Goal: Find contact information: Find contact information

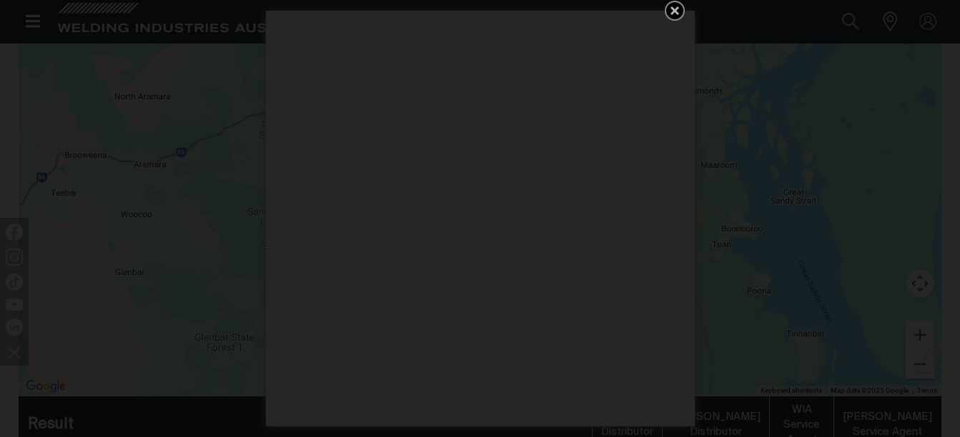
scroll to position [468, 0]
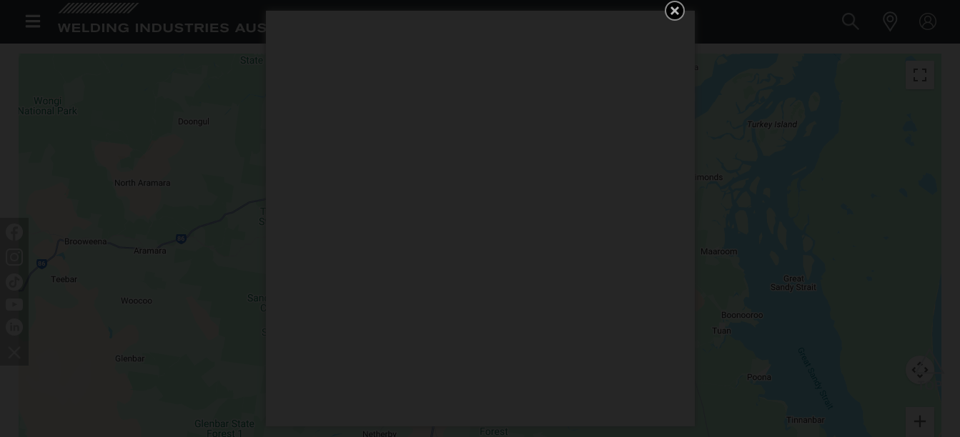
click at [674, 7] on icon "Get 5 WIA Welding Guides Free!" at bounding box center [674, 10] width 17 height 17
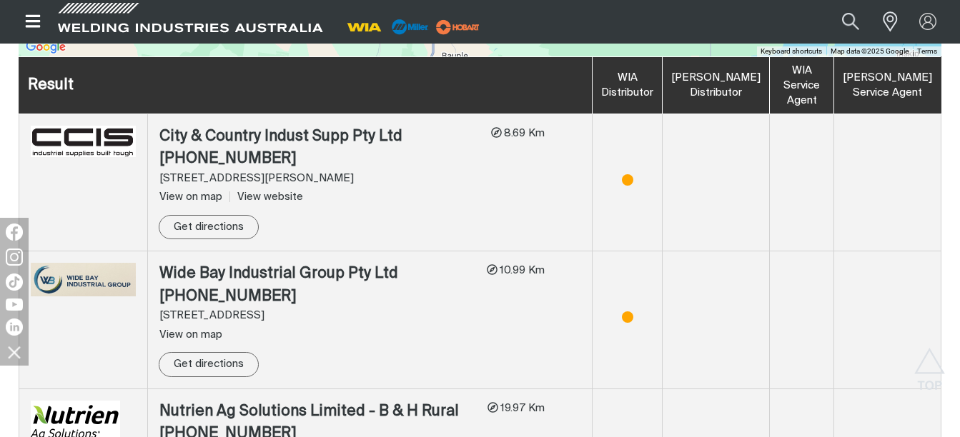
scroll to position [929, 0]
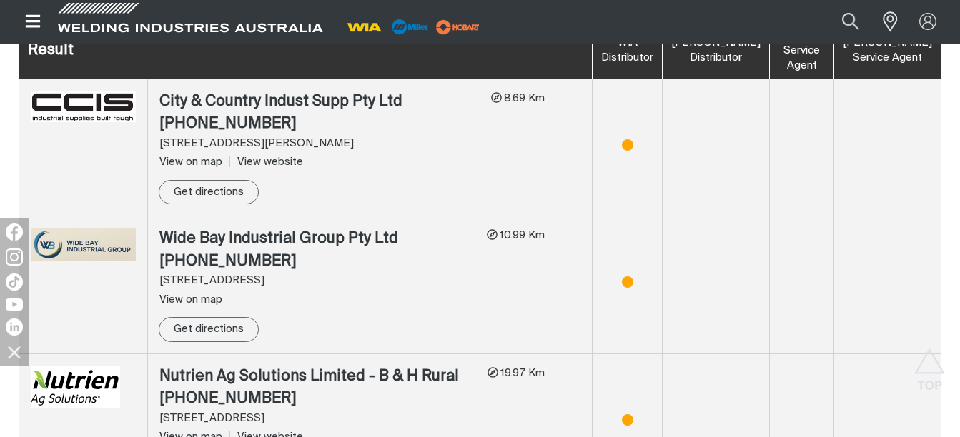
click at [282, 159] on link "View website" at bounding box center [266, 162] width 74 height 11
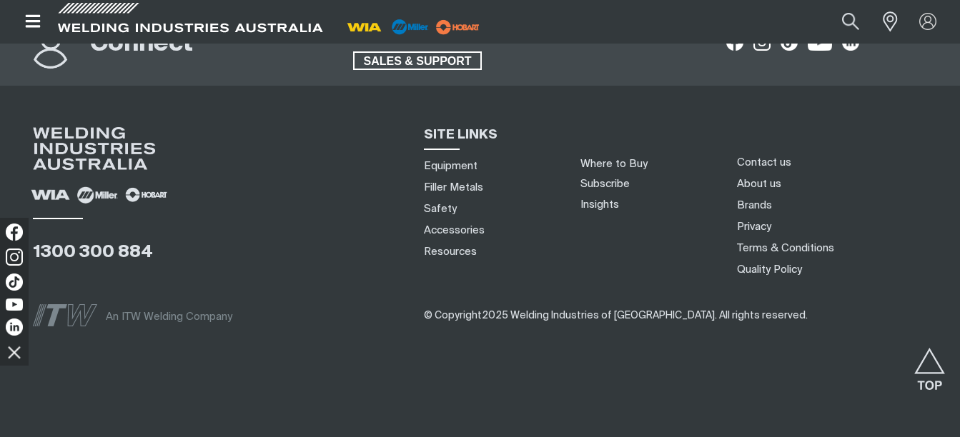
scroll to position [1819, 0]
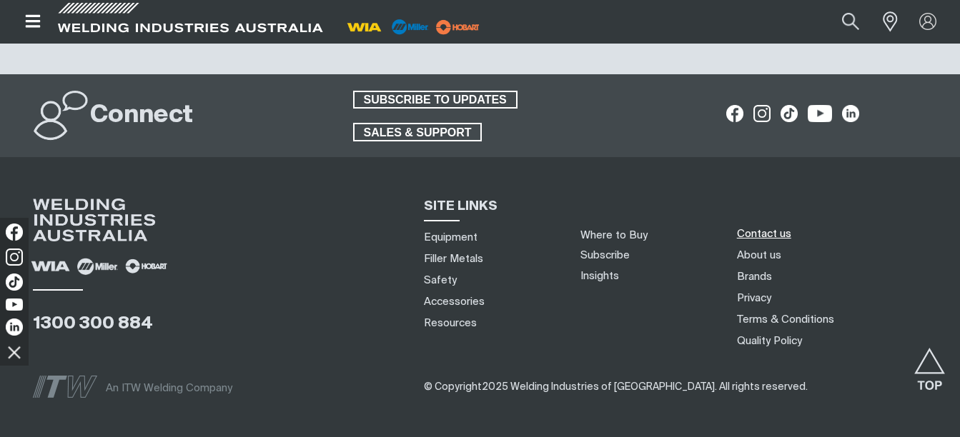
click at [757, 234] on link "Contact us" at bounding box center [764, 234] width 54 height 15
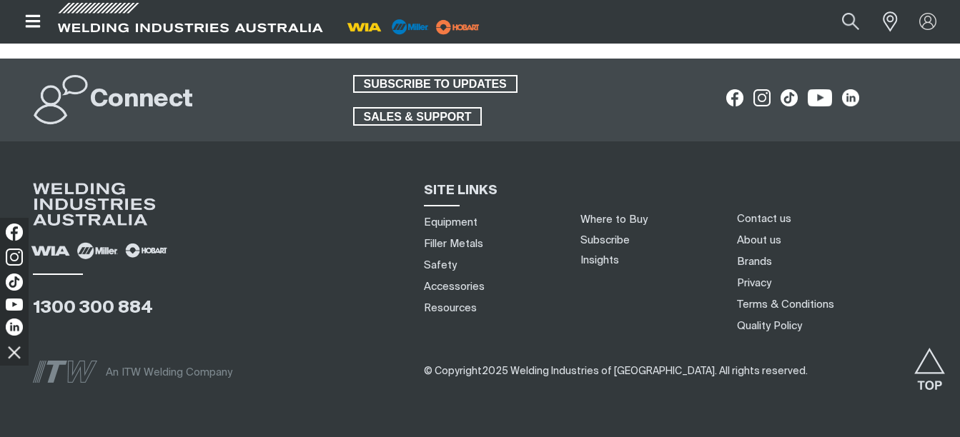
scroll to position [1353, 0]
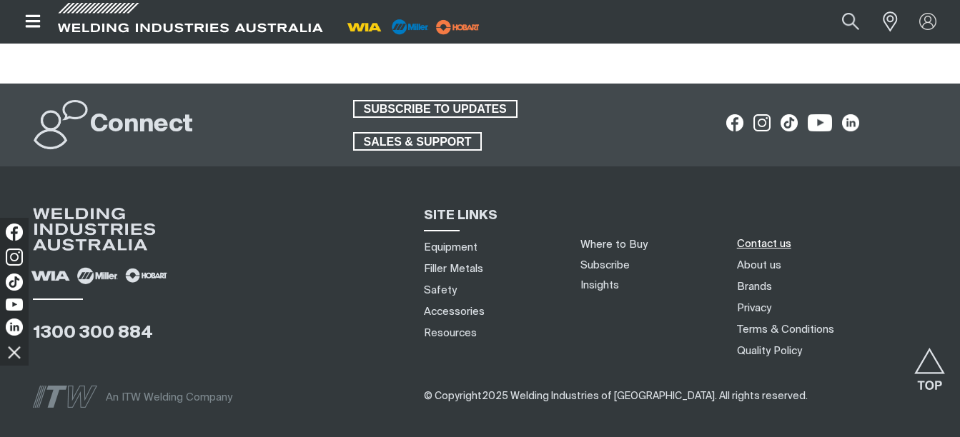
click at [750, 237] on link "Contact us" at bounding box center [764, 244] width 54 height 15
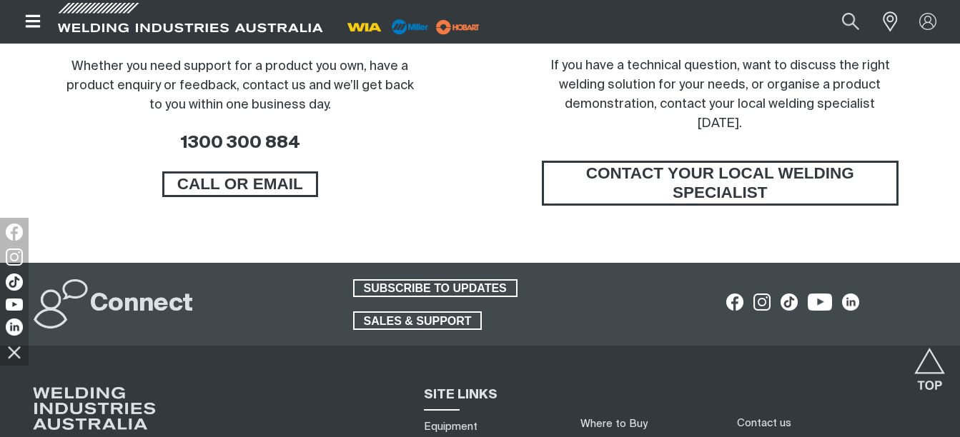
scroll to position [1353, 0]
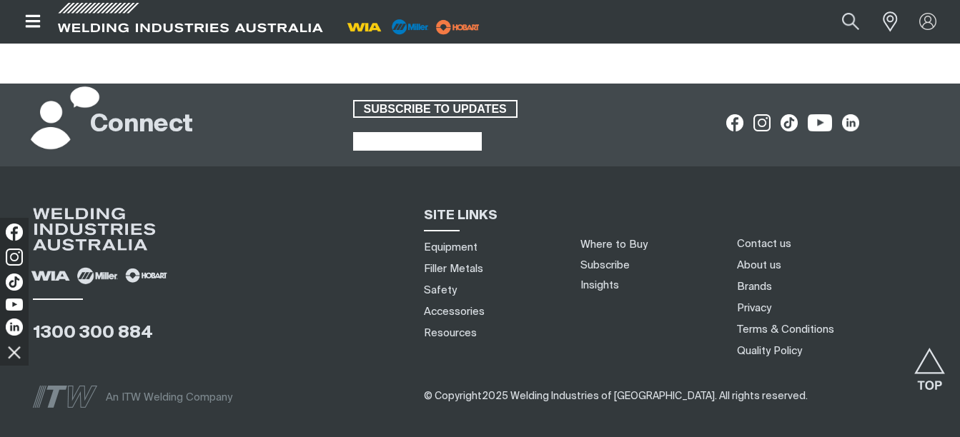
click at [440, 134] on span "SALES & SUPPORT" at bounding box center [418, 141] width 127 height 19
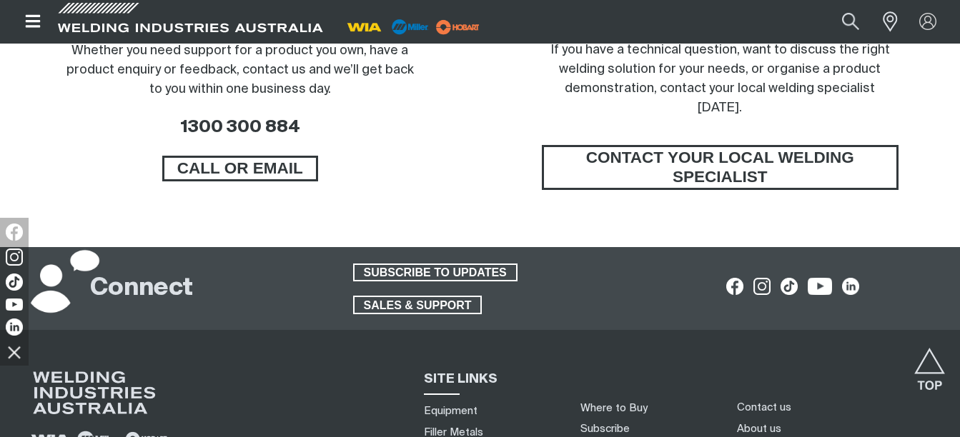
scroll to position [1215, 0]
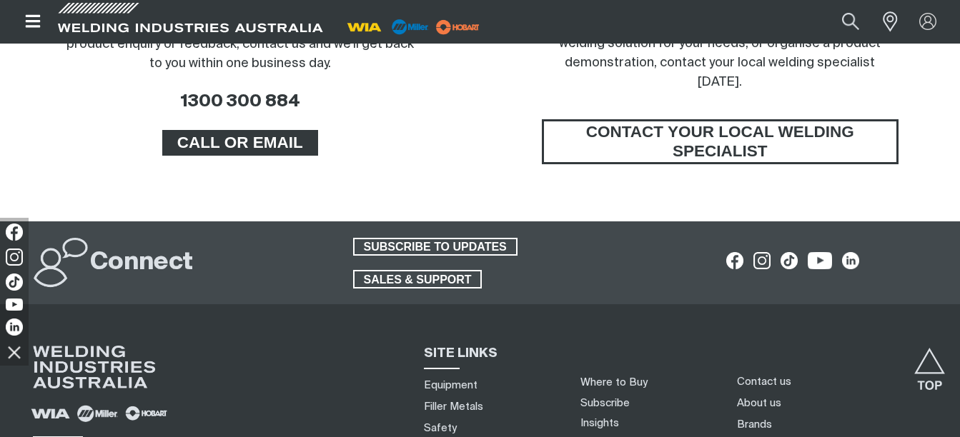
click at [259, 143] on span "CALL OR EMAIL" at bounding box center [240, 143] width 152 height 26
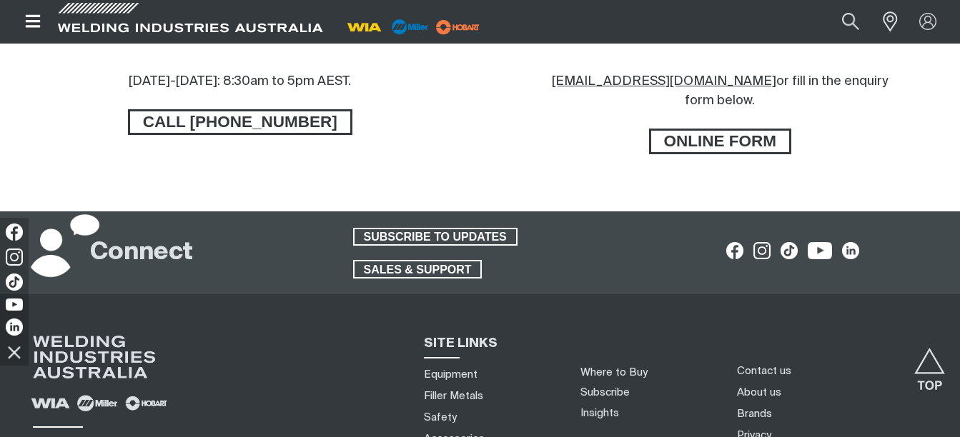
scroll to position [858, 0]
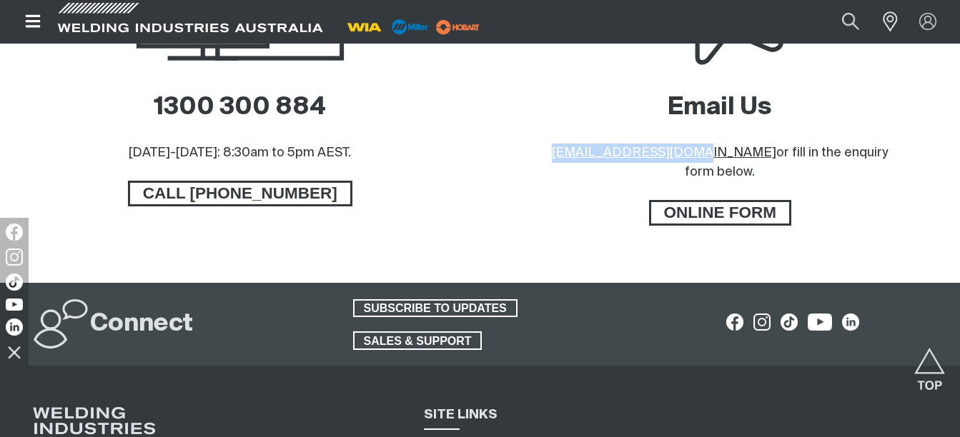
drag, startPoint x: 558, startPoint y: 153, endPoint x: 694, endPoint y: 164, distance: 137.0
click at [694, 164] on div "Email Us sales@welding.com.au or fill in the enquiry form below. ONLINE FORM" at bounding box center [720, 87] width 457 height 392
drag, startPoint x: 694, startPoint y: 164, endPoint x: 608, endPoint y: 150, distance: 86.8
drag, startPoint x: 608, startPoint y: 150, endPoint x: 525, endPoint y: 207, distance: 100.7
click at [525, 207] on div "Email Us sales@welding.com.au or fill in the enquiry form below. ONLINE FORM" at bounding box center [720, 87] width 457 height 392
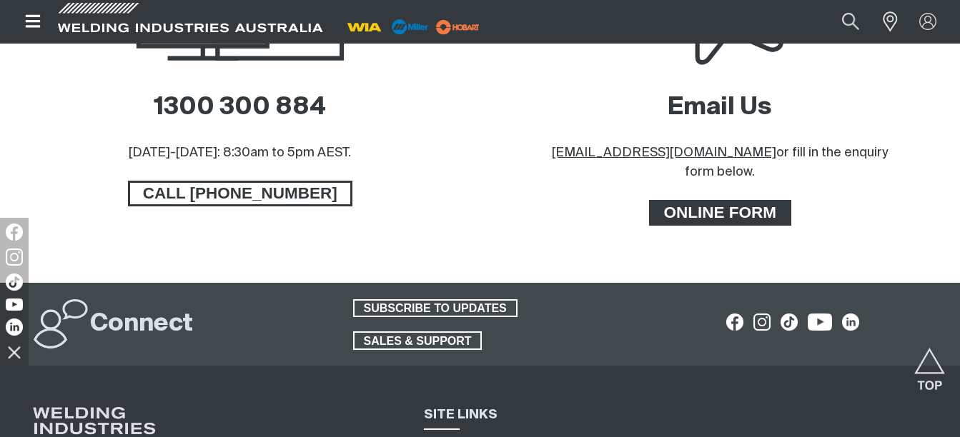
click at [727, 200] on span "ONLINE FORM" at bounding box center [720, 213] width 139 height 26
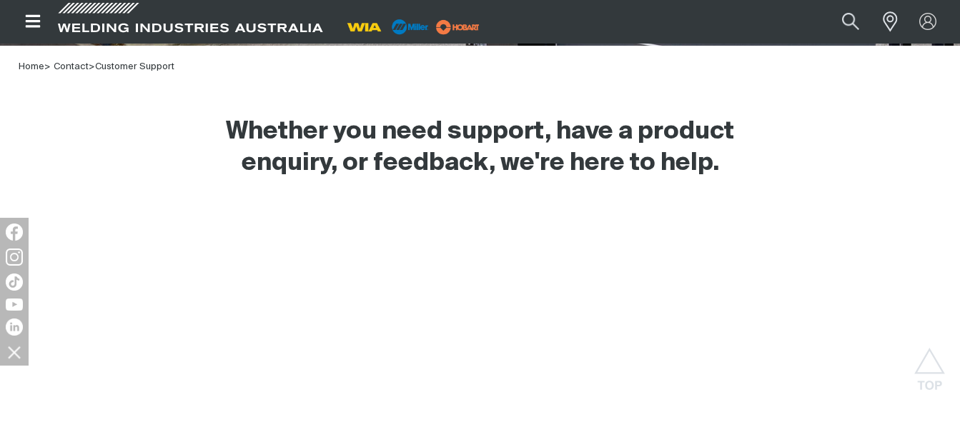
scroll to position [429, 0]
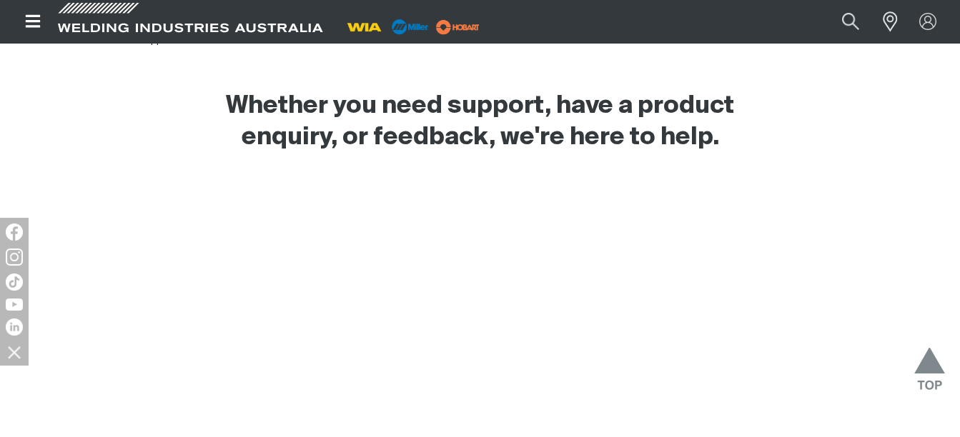
drag, startPoint x: 943, startPoint y: 370, endPoint x: 936, endPoint y: 369, distance: 7.2
click at [941, 370] on img "Scroll to top" at bounding box center [929, 374] width 31 height 52
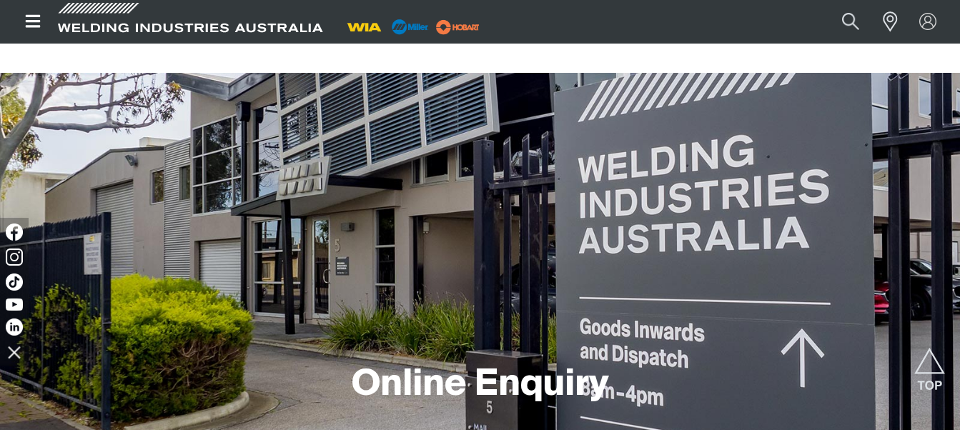
scroll to position [0, 0]
